Goal: Task Accomplishment & Management: Use online tool/utility

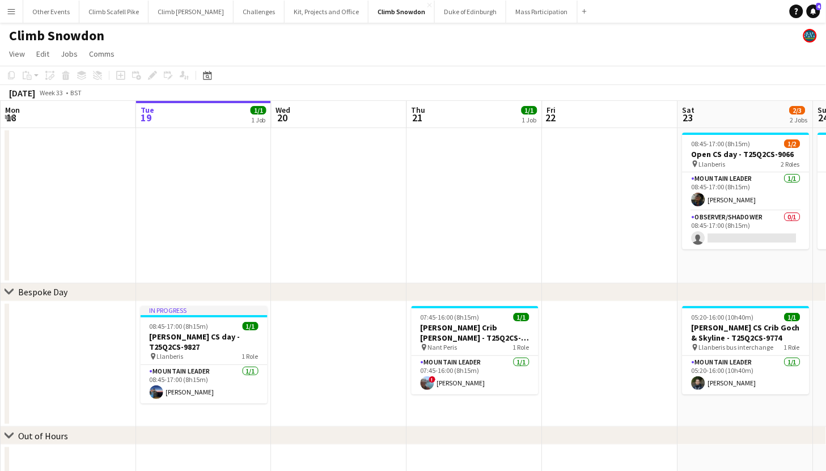
click at [14, 11] on app-icon "Menu" at bounding box center [11, 11] width 9 height 9
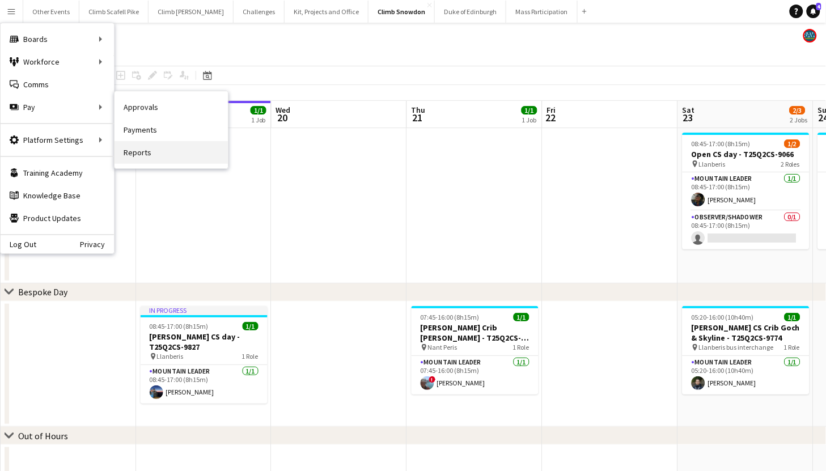
click at [209, 153] on link "Reports" at bounding box center [171, 152] width 113 height 23
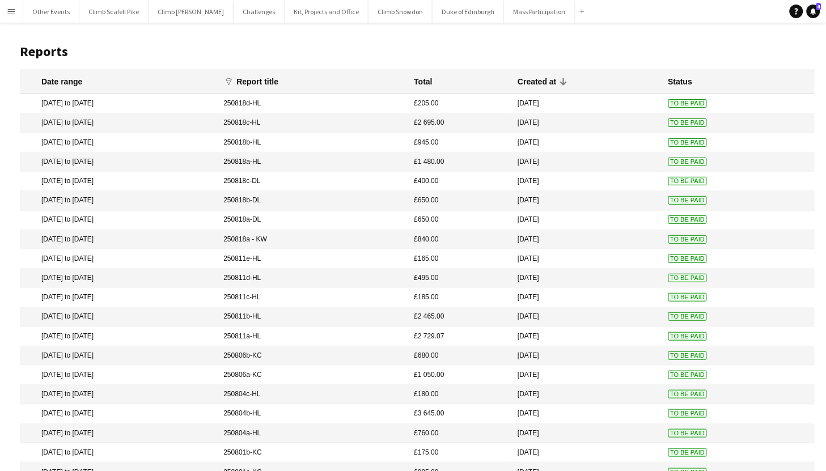
click at [13, 14] on app-icon "Menu" at bounding box center [11, 11] width 9 height 9
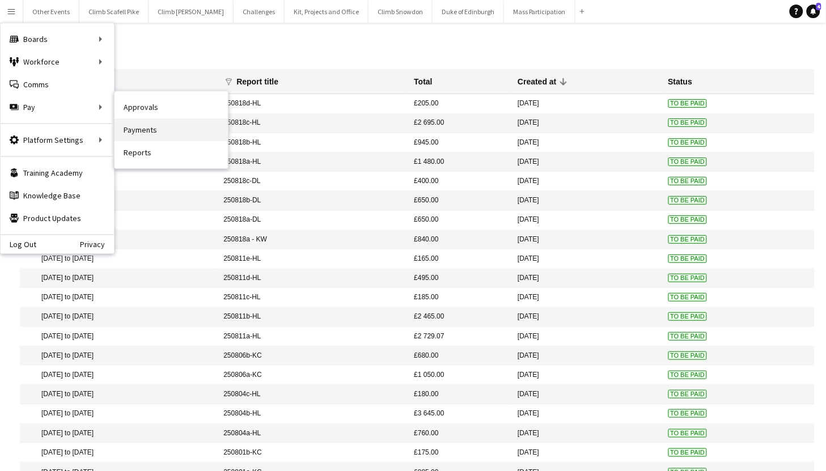
click at [166, 137] on link "Payments" at bounding box center [171, 130] width 113 height 23
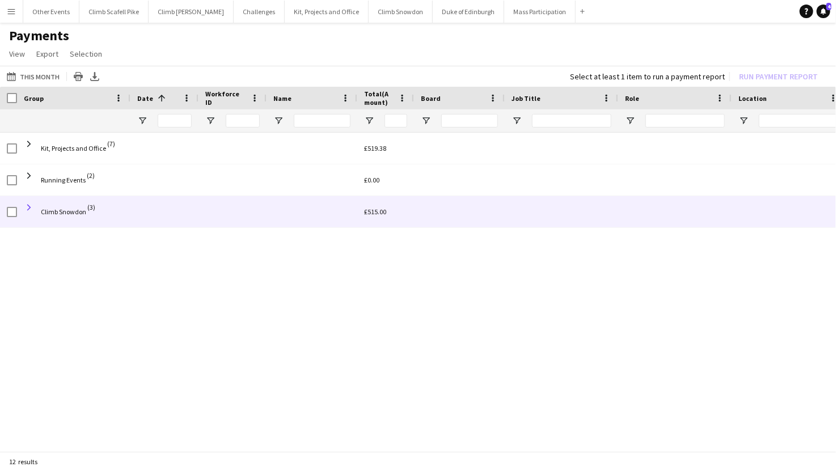
click at [29, 205] on span at bounding box center [29, 207] width 10 height 10
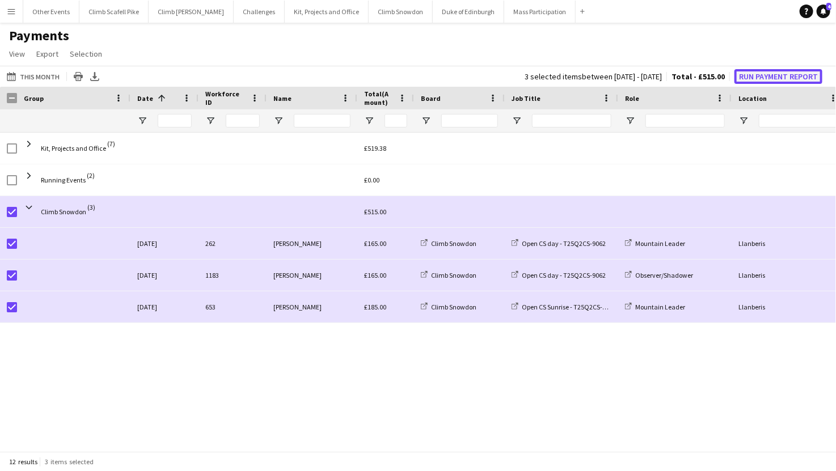
click at [792, 74] on button "Run Payment Report" at bounding box center [778, 76] width 88 height 15
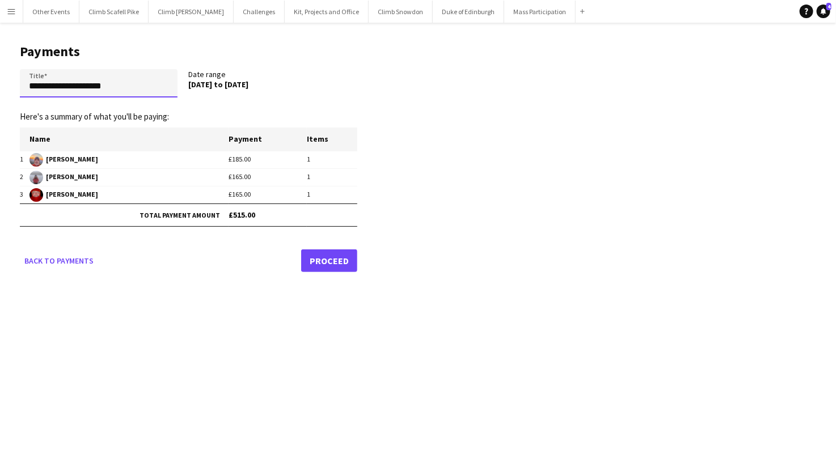
click at [153, 83] on input "**********" at bounding box center [99, 83] width 158 height 28
drag, startPoint x: 153, startPoint y: 83, endPoint x: 41, endPoint y: 82, distance: 112.3
click at [42, 82] on input "**********" at bounding box center [99, 83] width 158 height 28
type input "**********"
click at [335, 257] on link "Proceed" at bounding box center [329, 260] width 56 height 23
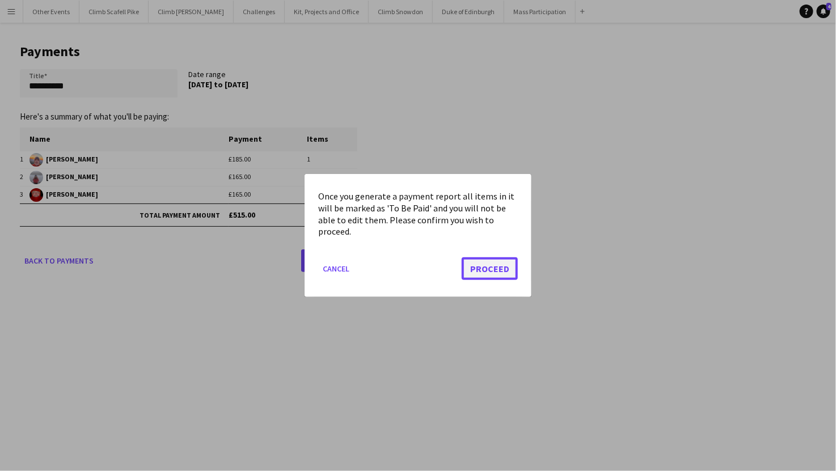
click at [505, 269] on button "Proceed" at bounding box center [490, 268] width 56 height 23
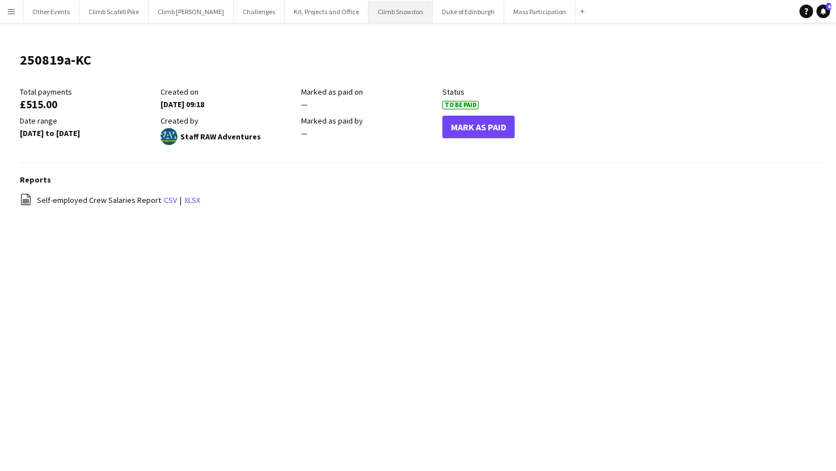
click at [380, 12] on button "Climb Snowdon Close" at bounding box center [401, 12] width 64 height 22
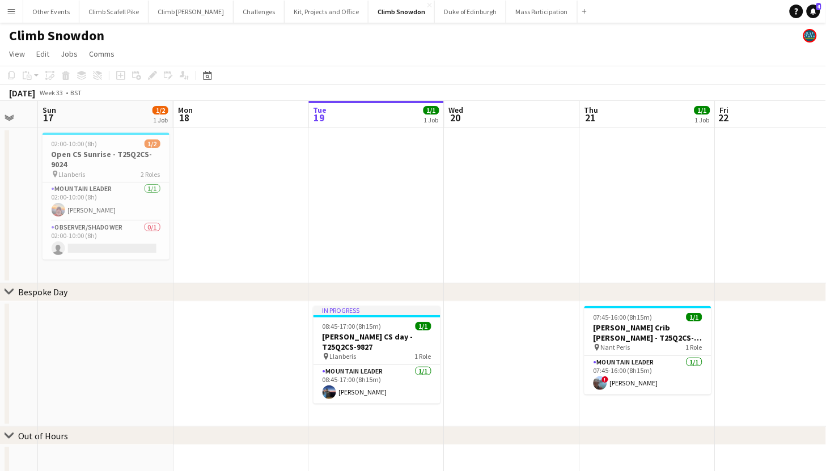
drag, startPoint x: 268, startPoint y: 207, endPoint x: 642, endPoint y: 161, distance: 377.0
click at [642, 161] on app-calendar-viewport "Fri 15 Sat 16 Sun 17 1/2 1 Job Mon 18 Tue 19 1/1 1 Job Wed 20 Thu 21 1/1 1 Job …" at bounding box center [413, 290] width 826 height 378
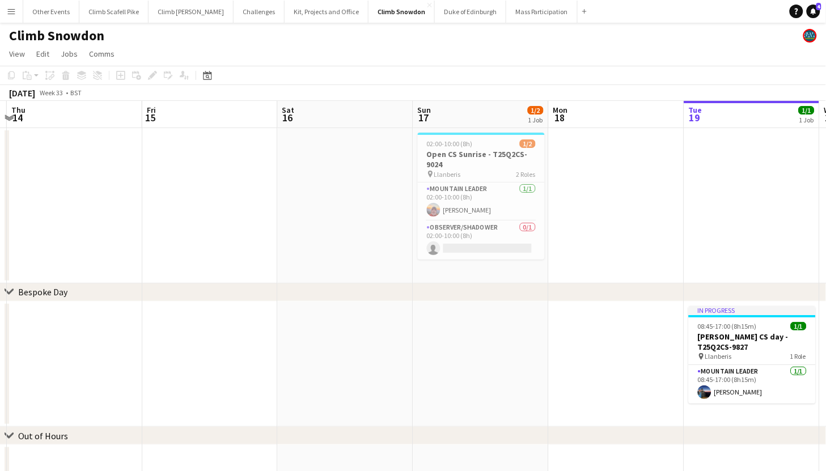
drag, startPoint x: 274, startPoint y: 220, endPoint x: 602, endPoint y: 169, distance: 332.2
click at [602, 169] on app-calendar-viewport "Tue 12 Wed 13 Thu 14 Fri 15 Sat 16 Sun 17 1/2 1 Job Mon 18 Tue 19 1/1 1 Job Wed…" at bounding box center [413, 290] width 826 height 378
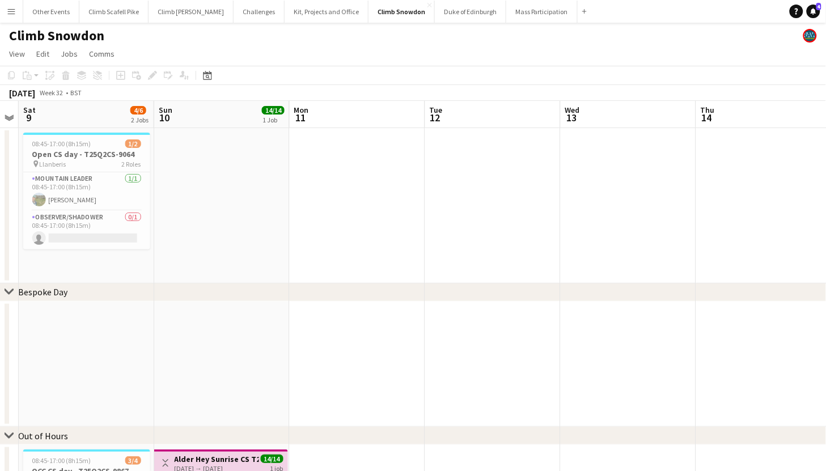
drag, startPoint x: 346, startPoint y: 185, endPoint x: 631, endPoint y: 173, distance: 285.5
click at [631, 173] on app-calendar-viewport "Thu 7 Fri 8 Sat 9 4/6 2 Jobs Sun 10 14/14 1 Job Mon 11 Tue 12 Wed 13 Thu 14 Fri…" at bounding box center [413, 377] width 826 height 552
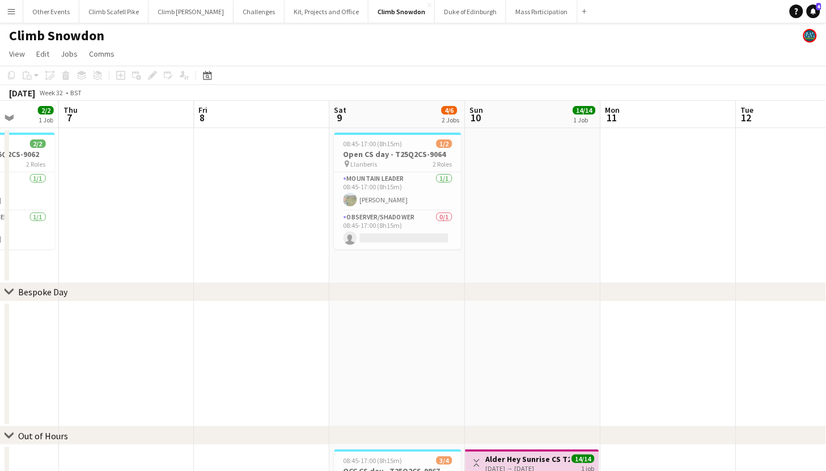
click at [517, 216] on app-calendar-viewport "Mon 4 Tue 5 1/1 1 Job Wed 6 2/2 1 Job Thu 7 Fri 8 Sat 9 4/6 2 Jobs Sun 10 14/14…" at bounding box center [413, 377] width 826 height 552
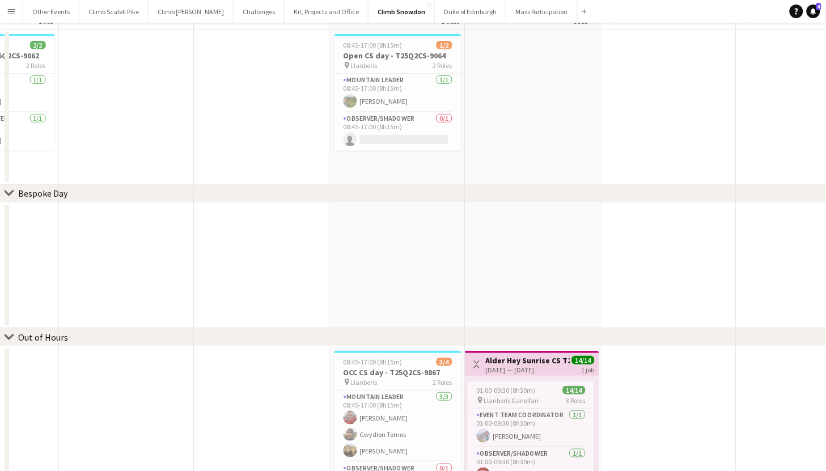
scroll to position [0, 0]
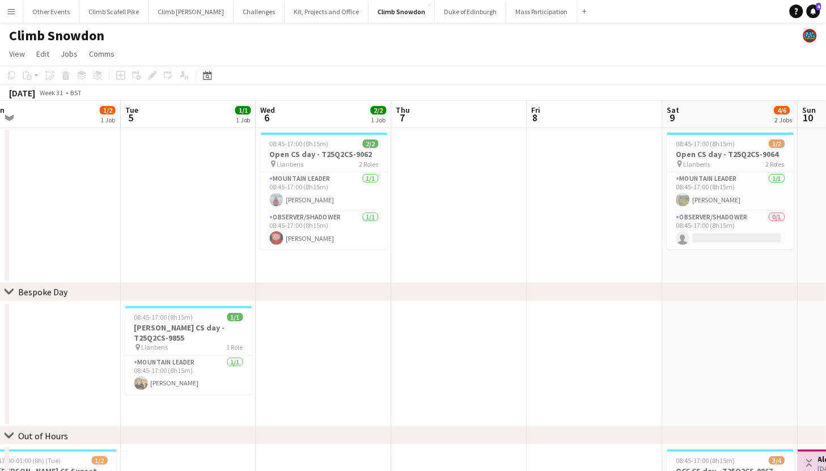
drag, startPoint x: 194, startPoint y: 376, endPoint x: 328, endPoint y: 316, distance: 147.2
click at [556, 318] on app-calendar-viewport "Sat 2 Sun 3 Mon 4 1/2 1 Job Tue 5 1/1 1 Job Wed 6 2/2 1 Job Thu 7 Fri 8 Sat 9 4…" at bounding box center [413, 377] width 826 height 552
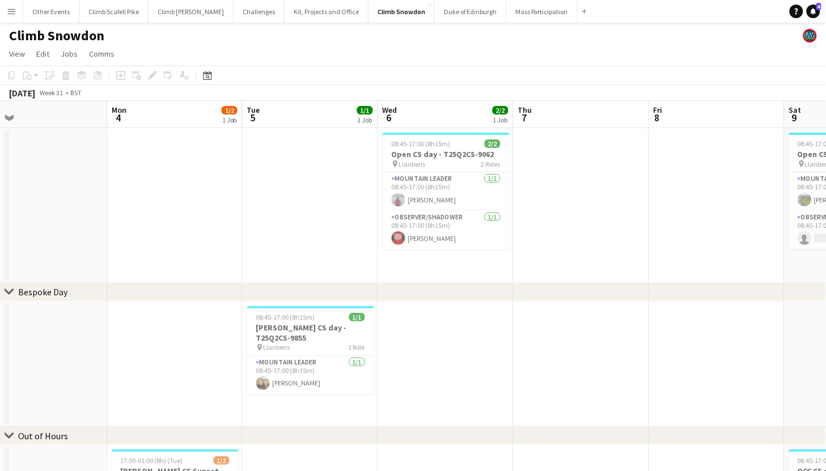
drag, startPoint x: 226, startPoint y: 330, endPoint x: 575, endPoint y: 310, distance: 349.9
click at [578, 310] on app-calendar-viewport "Fri 1 Sat 2 2/3 2 Jobs Sun 3 Mon 4 1/2 1 Job Tue 5 1/1 1 Job Wed 6 2/2 1 Job Th…" at bounding box center [413, 377] width 826 height 552
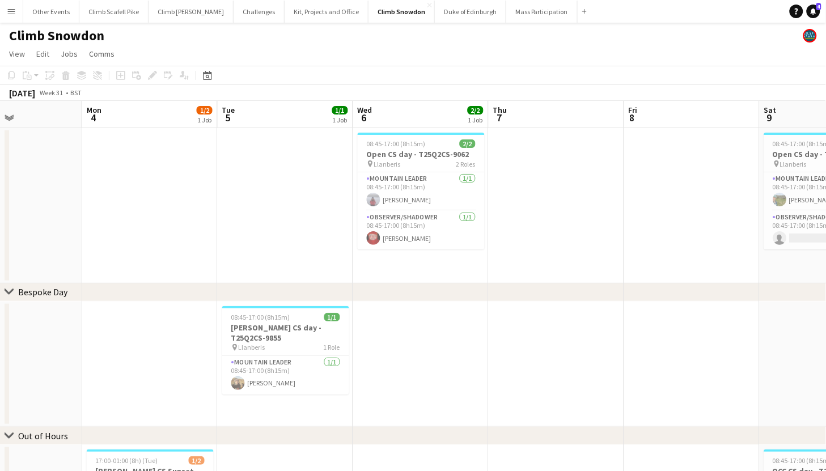
scroll to position [0, 325]
drag, startPoint x: 703, startPoint y: 329, endPoint x: 434, endPoint y: 269, distance: 275.9
click at [446, 341] on app-calendar-viewport "Fri 1 Sat 2 2/3 2 Jobs Sun 3 Mon 4 1/2 1 Job Tue 5 1/1 1 Job Wed 6 2/2 1 Job Th…" at bounding box center [413, 377] width 826 height 552
click at [426, 233] on app-card-role "Observer/Shadower [DATE] 08:45-17:00 (8h15m) [PERSON_NAME]" at bounding box center [420, 230] width 127 height 39
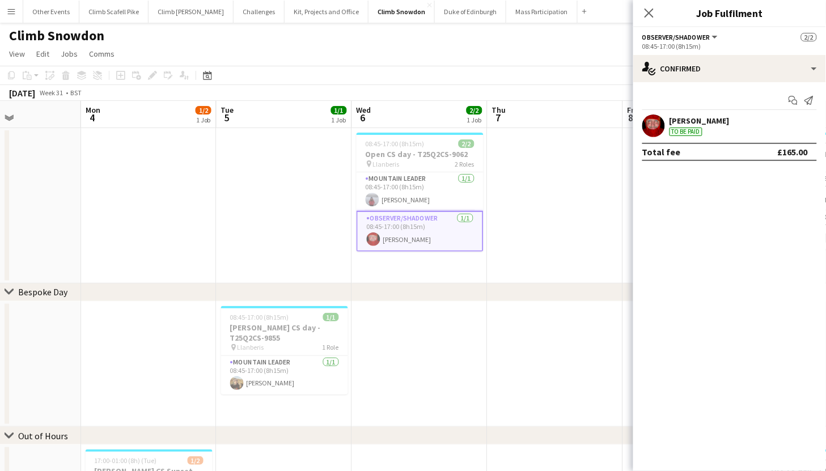
click at [541, 236] on app-date-cell at bounding box center [556, 205] width 136 height 155
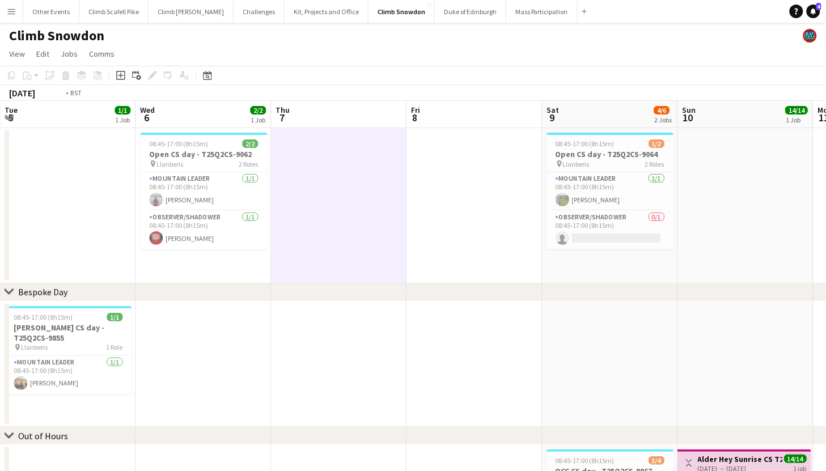
drag, startPoint x: 653, startPoint y: 363, endPoint x: 248, endPoint y: 368, distance: 404.9
click at [155, 358] on app-calendar-viewport "Fri 1 Sat 2 2/3 2 Jobs Sun 3 Mon 4 1/2 1 Job Tue 5 1/1 1 Job Wed 6 2/2 1 Job Th…" at bounding box center [413, 377] width 826 height 552
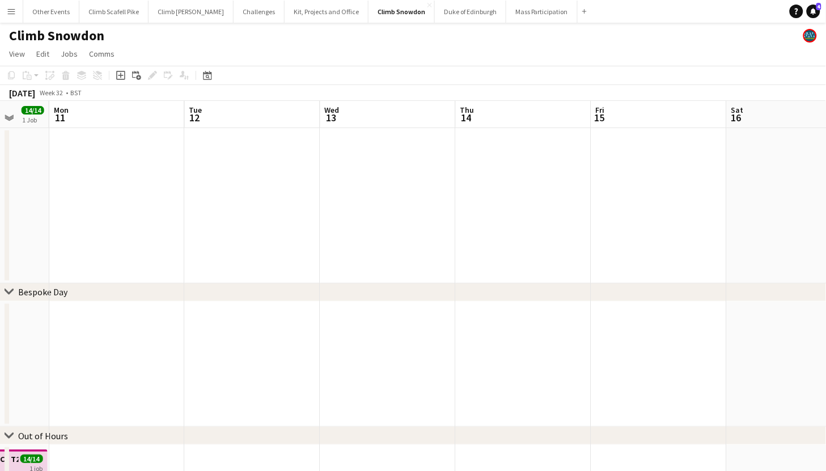
drag, startPoint x: 198, startPoint y: 361, endPoint x: 256, endPoint y: 376, distance: 60.0
click at [22, 383] on app-calendar-viewport "Fri 8 Sat 9 4/6 2 Jobs Sun 10 14/14 1 Job Mon 11 Tue 12 Wed 13 Thu 14 Fri 15 Sa…" at bounding box center [413, 377] width 826 height 552
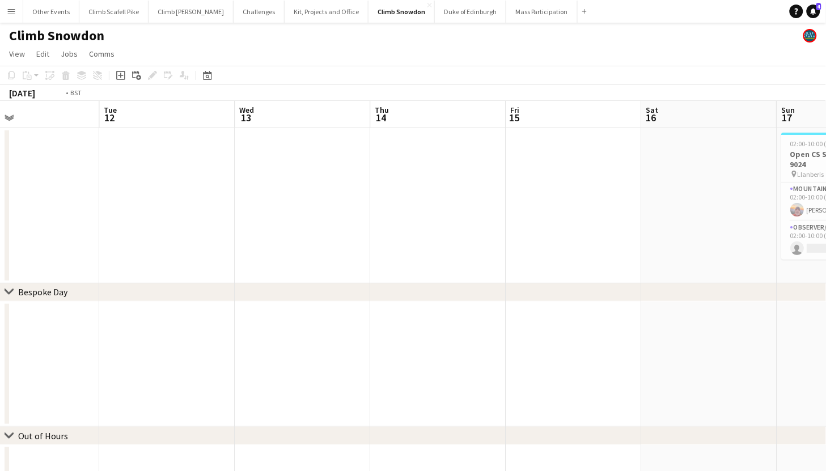
drag, startPoint x: 575, startPoint y: 317, endPoint x: 181, endPoint y: 353, distance: 395.7
click at [176, 353] on app-calendar-viewport "Fri 8 Sat 9 4/6 2 Jobs Sun 10 14/14 1 Job Mon 11 Tue 12 Wed 13 Thu 14 Fri 15 Sa…" at bounding box center [413, 377] width 826 height 552
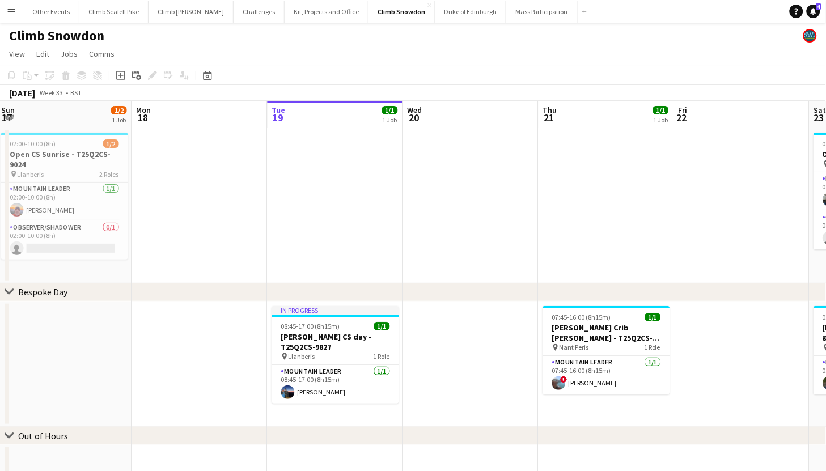
drag, startPoint x: 221, startPoint y: 334, endPoint x: 543, endPoint y: 336, distance: 321.5
click at [194, 336] on app-calendar-viewport "Thu 14 Fri 15 Sat 16 Sun 17 1/2 1 Job Mon 18 Tue 19 1/1 1 Job Wed 20 Thu 21 1/1…" at bounding box center [413, 377] width 826 height 552
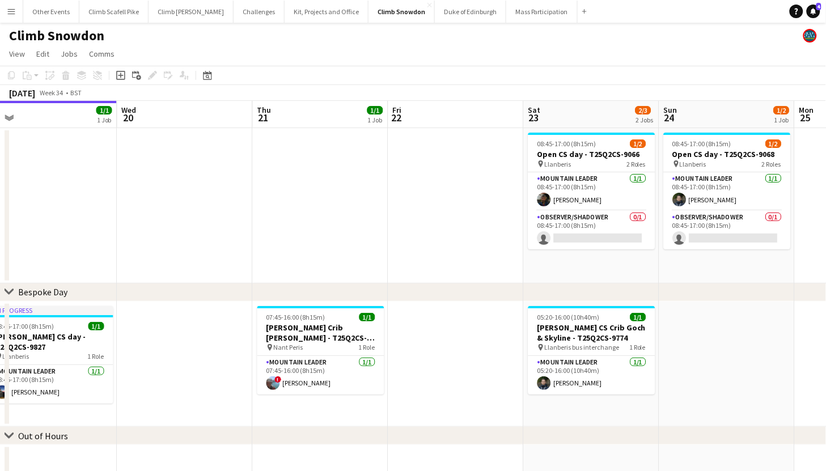
drag, startPoint x: 415, startPoint y: 336, endPoint x: 209, endPoint y: 357, distance: 207.4
click at [193, 356] on app-calendar-viewport "Sat 16 Sun 17 1/2 1 Job Mon 18 Tue 19 1/1 1 Job Wed 20 Thu 21 1/1 1 Job Fri 22 …" at bounding box center [413, 377] width 826 height 552
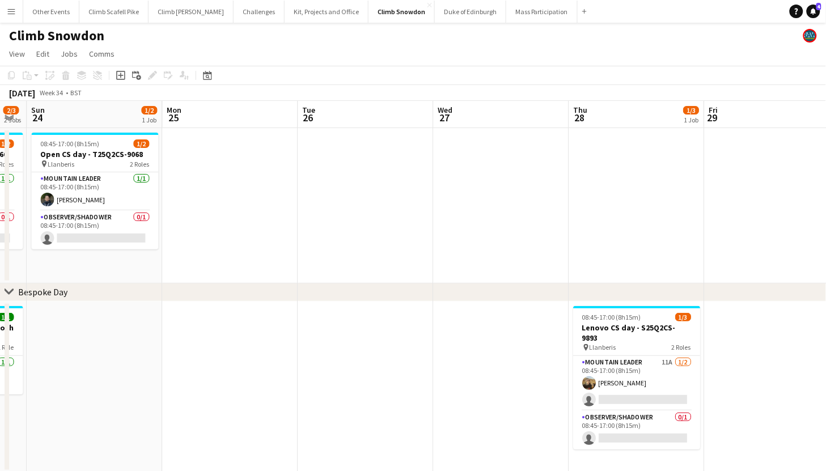
drag, startPoint x: 383, startPoint y: 357, endPoint x: 231, endPoint y: 363, distance: 152.1
click at [231, 363] on app-calendar-viewport "Wed 20 Thu 21 1/1 1 Job Fri 22 Sat 23 2/3 2 Jobs Sun 24 1/2 1 Job Mon 25 Tue 26…" at bounding box center [413, 400] width 826 height 598
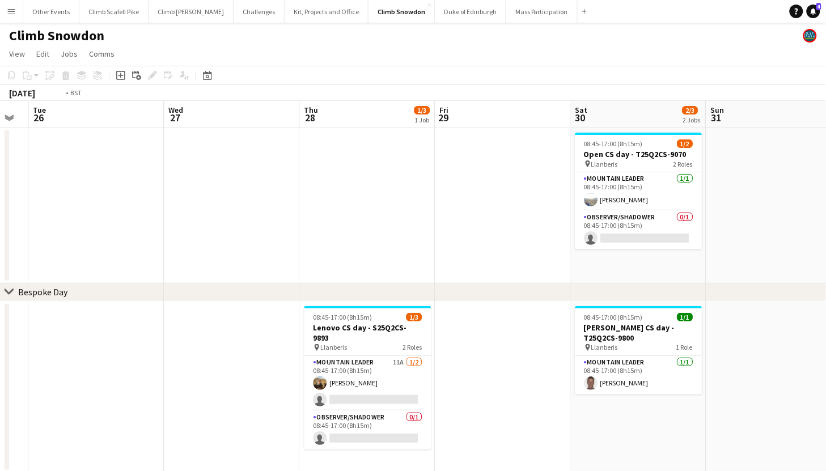
drag, startPoint x: 540, startPoint y: 356, endPoint x: 379, endPoint y: 357, distance: 161.0
click at [383, 359] on app-calendar-viewport "Fri 22 Sat 23 2/3 2 Jobs Sun 24 1/2 1 Job Mon 25 Tue 26 Wed 27 Thu 28 1/3 1 Job…" at bounding box center [413, 400] width 826 height 598
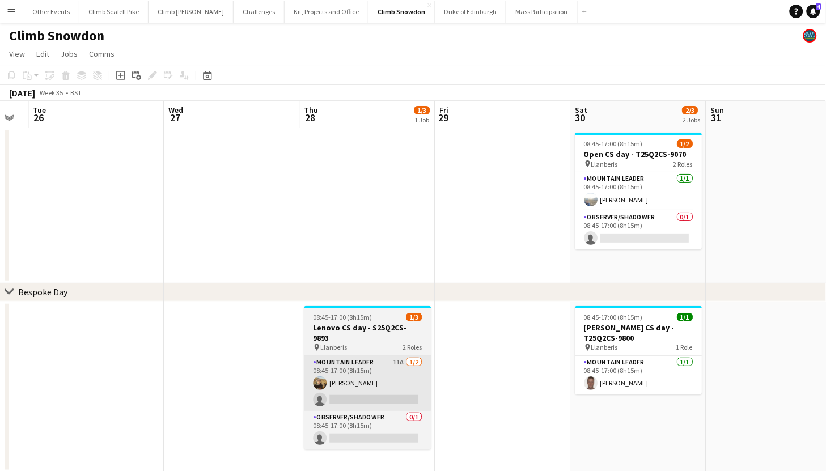
scroll to position [0, 514]
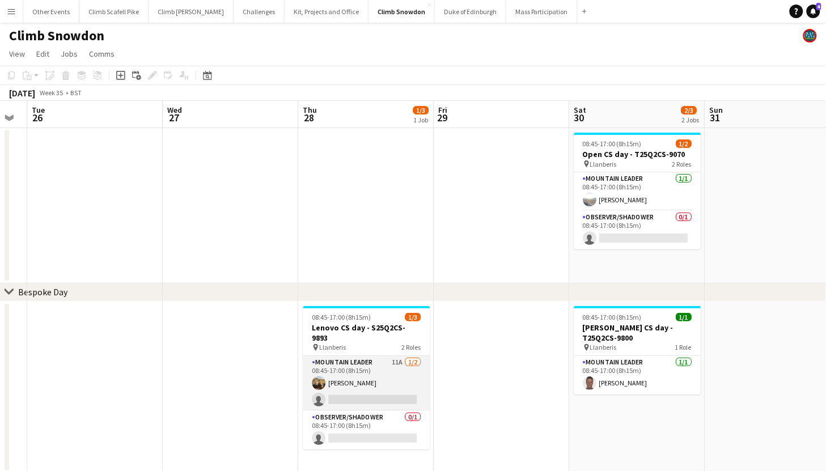
click at [379, 369] on app-card-role "Mountain Leader 11A [DATE] 08:45-17:00 (8h15m) [PERSON_NAME] single-neutral-act…" at bounding box center [366, 383] width 127 height 55
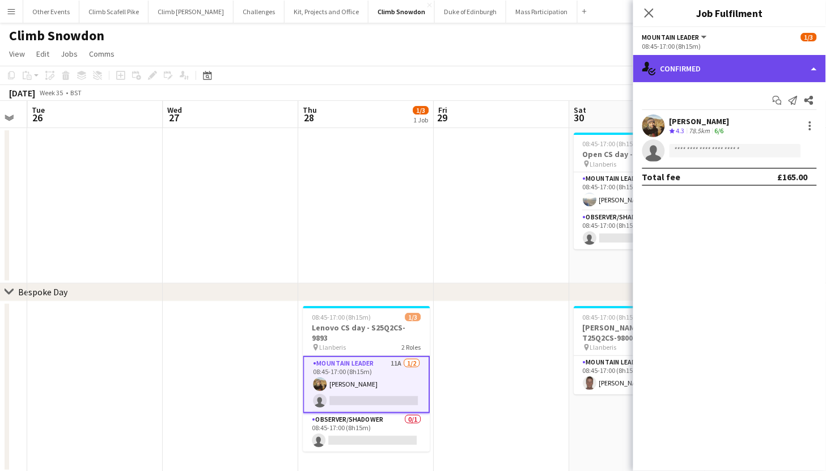
click at [691, 73] on div "single-neutral-actions-check-2 Confirmed" at bounding box center [729, 68] width 193 height 27
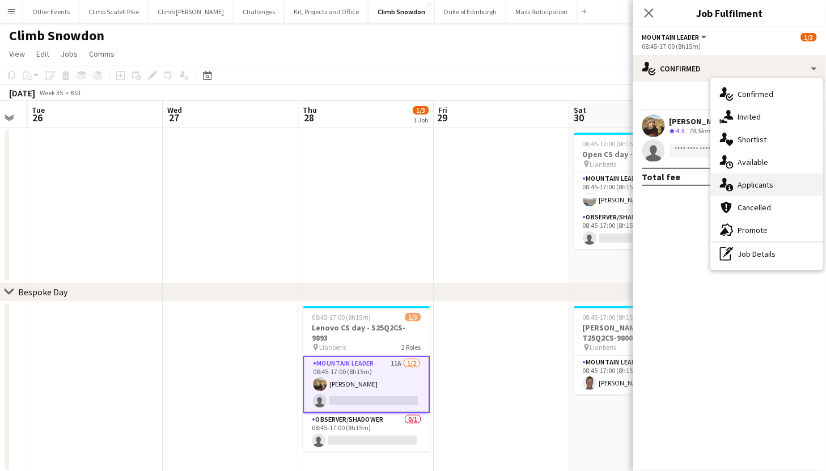
click at [755, 176] on div "single-neutral-actions-information Applicants" at bounding box center [767, 184] width 112 height 23
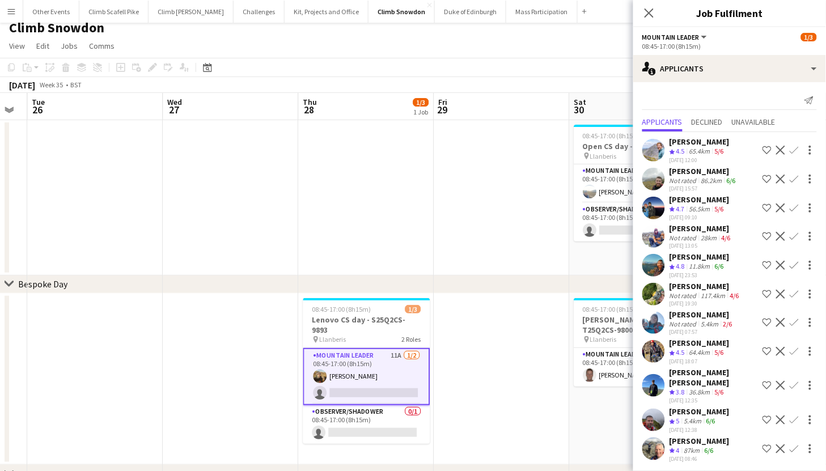
scroll to position [0, 0]
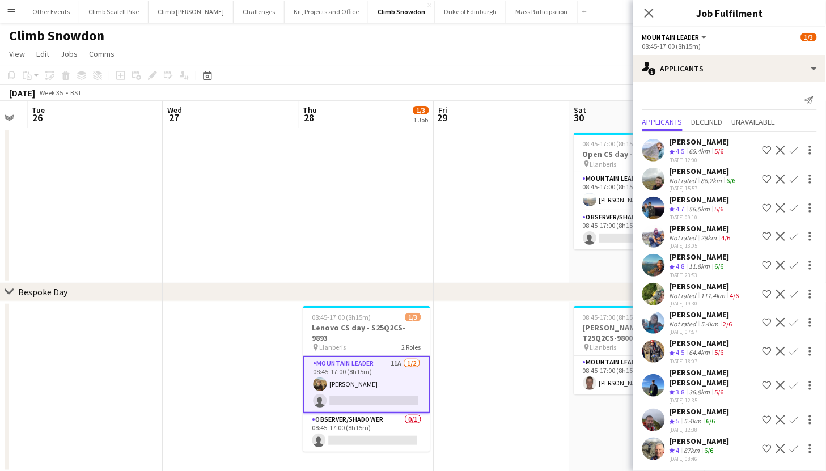
click at [527, 221] on app-date-cell at bounding box center [502, 205] width 136 height 155
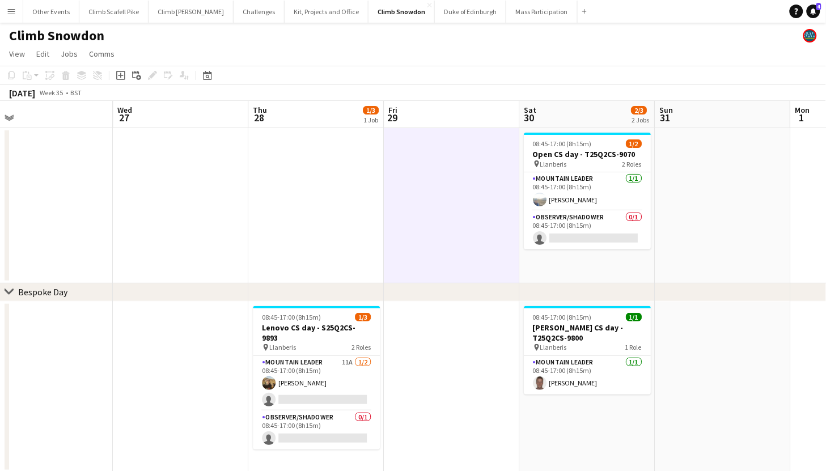
drag, startPoint x: 393, startPoint y: 249, endPoint x: 232, endPoint y: 258, distance: 160.7
click at [192, 260] on app-calendar-viewport "Fri 22 Sat 23 2/3 2 Jobs Sun 24 1/2 1 Job Mon 25 Tue 26 Wed 27 Thu 28 1/3 1 Job…" at bounding box center [413, 400] width 826 height 598
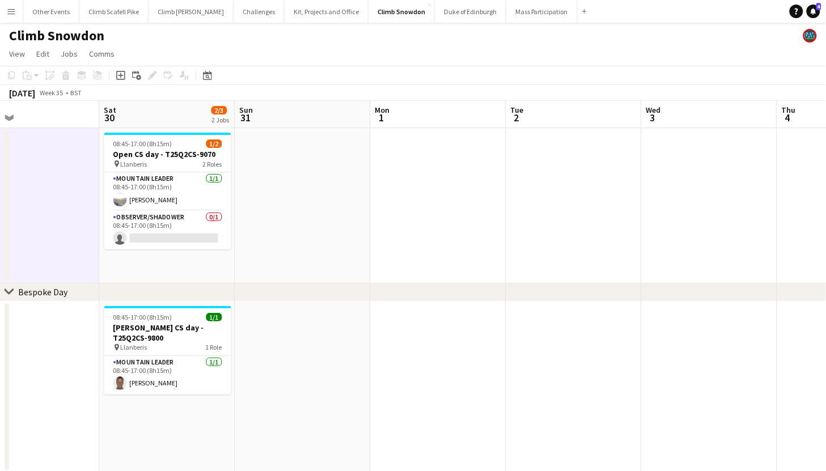
drag, startPoint x: 574, startPoint y: 218, endPoint x: 325, endPoint y: 248, distance: 250.6
click at [295, 248] on app-calendar-viewport "Tue 26 Wed 27 Thu 28 1/3 1 Job Fri 29 Sat 30 2/3 2 Jobs Sun 31 Mon 1 Tue 2 Wed …" at bounding box center [413, 400] width 826 height 598
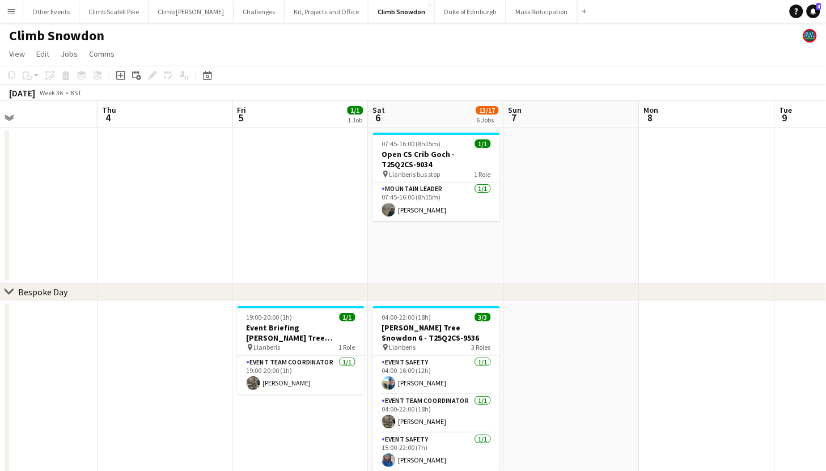
drag, startPoint x: 636, startPoint y: 196, endPoint x: 492, endPoint y: 230, distance: 147.3
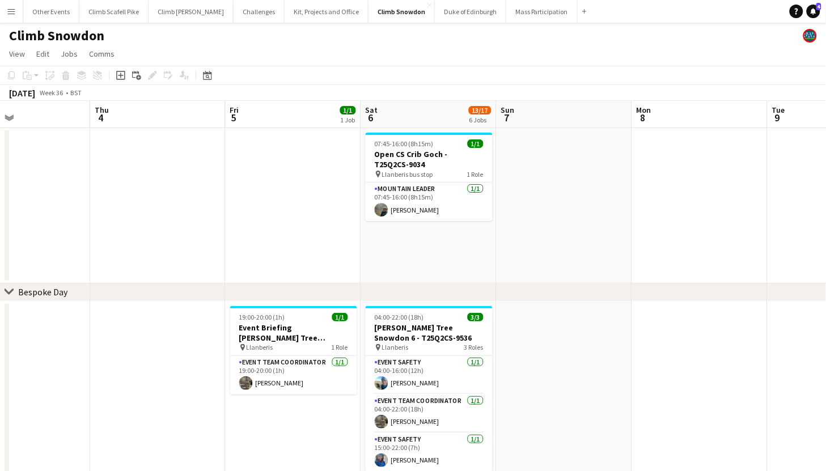
drag, startPoint x: 585, startPoint y: 226, endPoint x: 578, endPoint y: 226, distance: 7.4
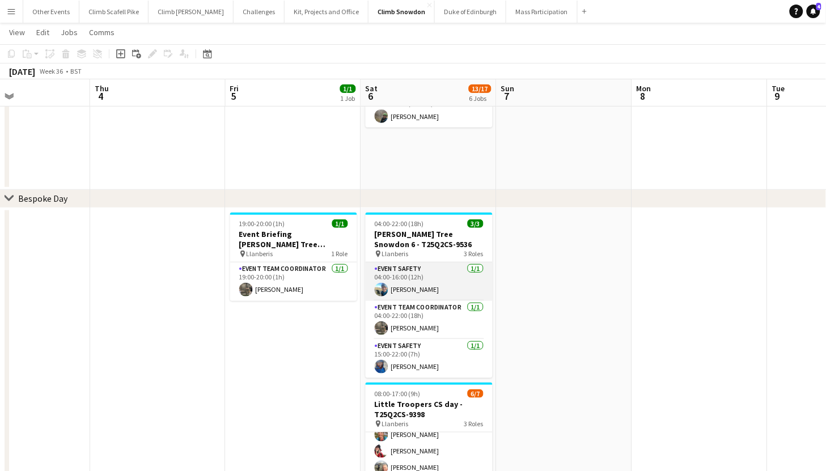
scroll to position [95, 0]
